Goal: Find contact information: Find contact information

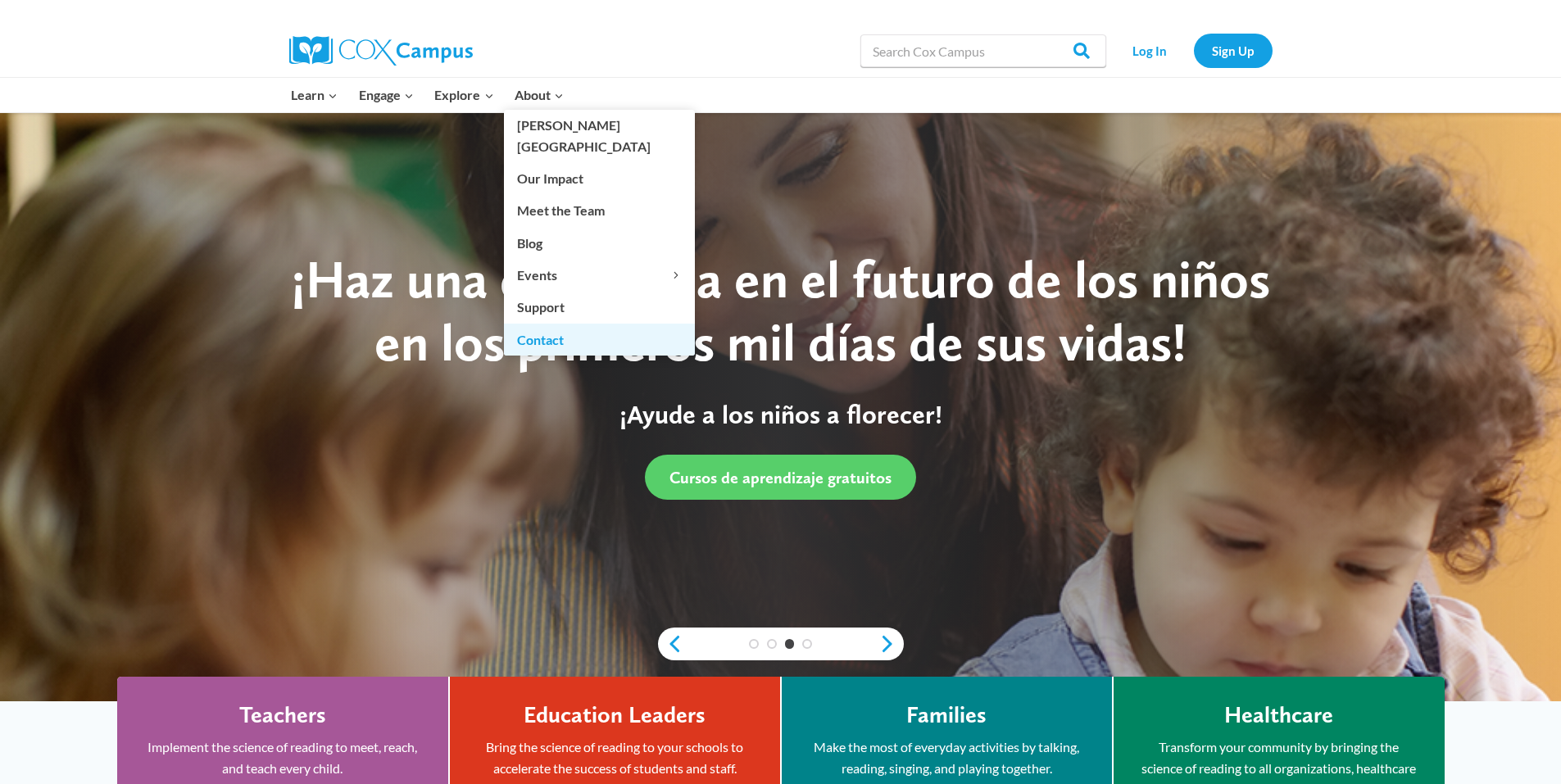
click at [562, 324] on link "Contact" at bounding box center [599, 339] width 191 height 31
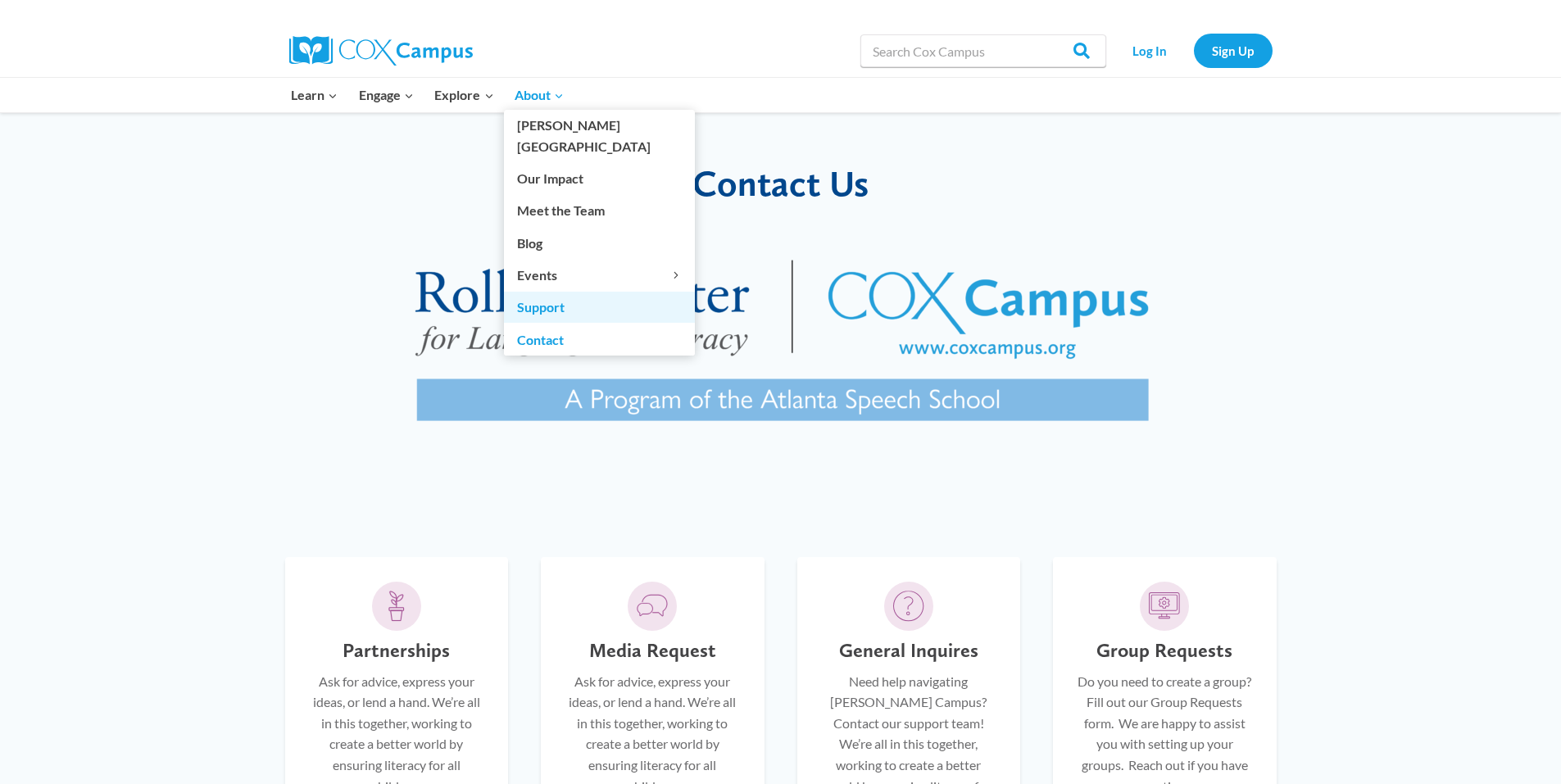
click at [541, 292] on link "Support" at bounding box center [599, 307] width 191 height 31
